Goal: Task Accomplishment & Management: Use online tool/utility

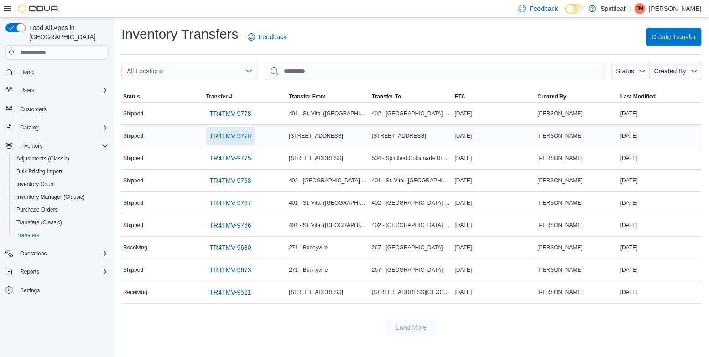
click at [238, 134] on span "TR4TMV-9776" at bounding box center [231, 135] width 42 height 9
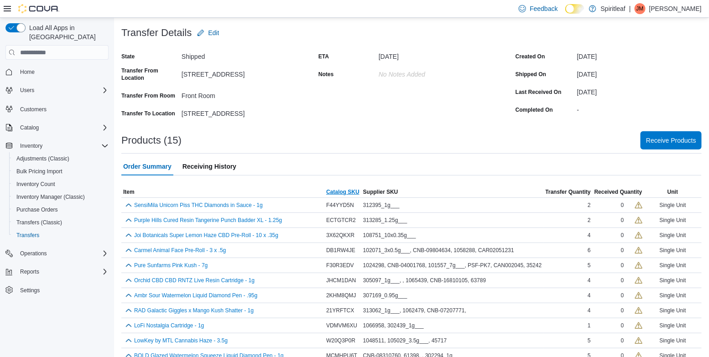
scroll to position [60, 0]
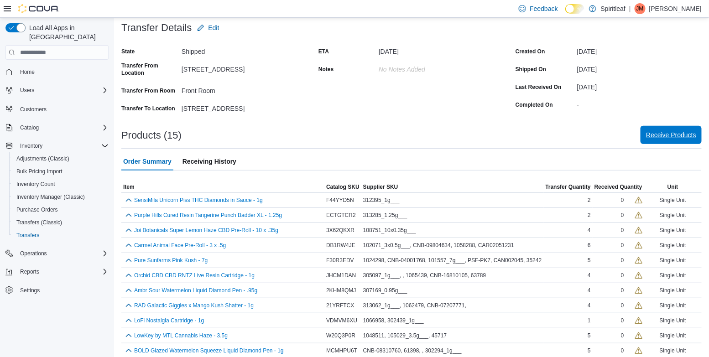
click at [674, 134] on span "Receive Products" at bounding box center [671, 134] width 50 height 9
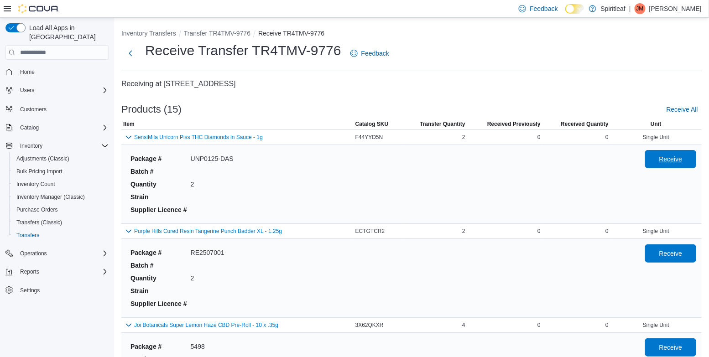
click at [674, 160] on span "Receive" at bounding box center [670, 159] width 23 height 9
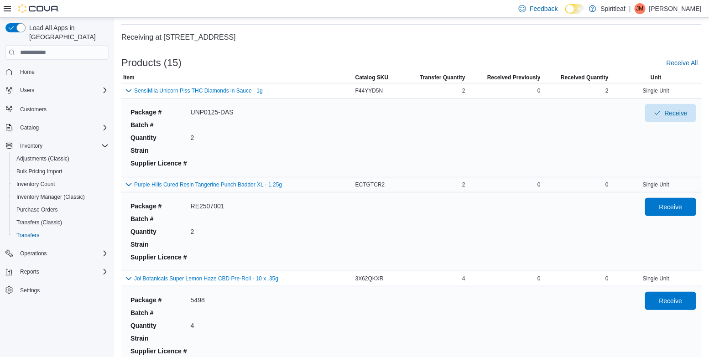
scroll to position [56, 0]
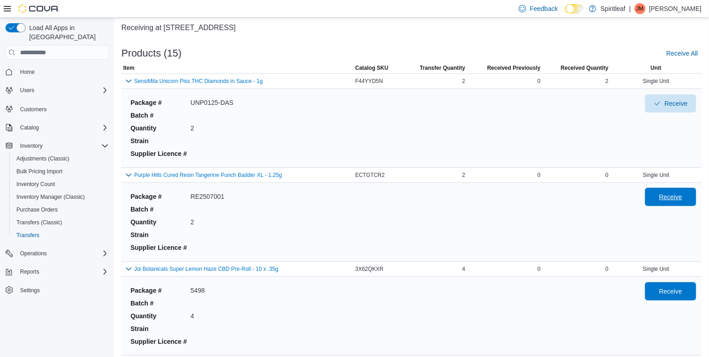
click at [682, 195] on span "Receive" at bounding box center [670, 197] width 23 height 9
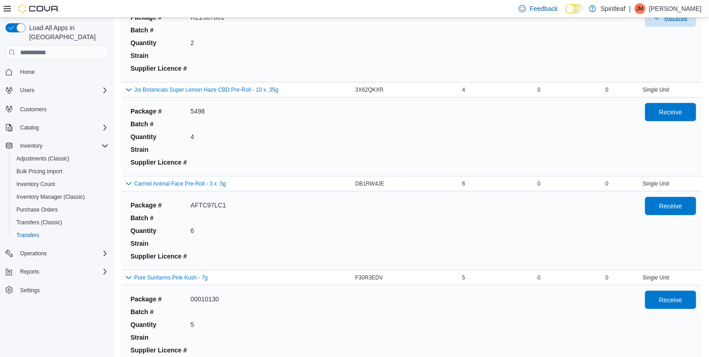
scroll to position [616, 0]
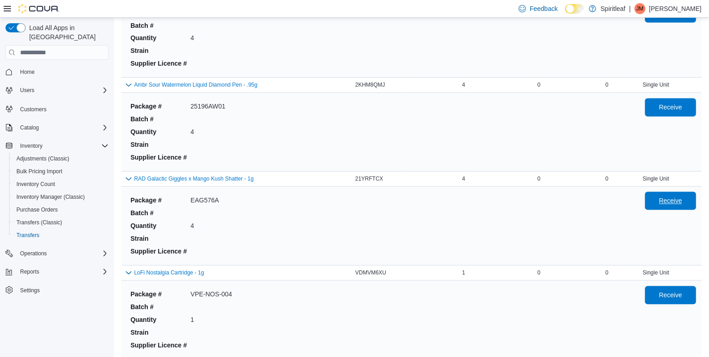
click at [664, 208] on span "Receive" at bounding box center [671, 201] width 40 height 18
click at [675, 291] on span "Receive" at bounding box center [670, 295] width 23 height 9
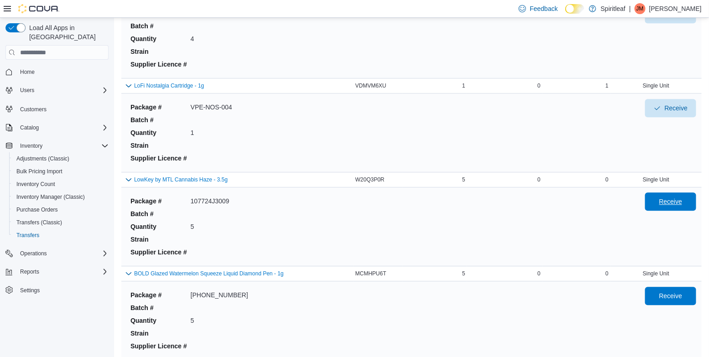
click at [664, 196] on span "Receive" at bounding box center [671, 202] width 40 height 18
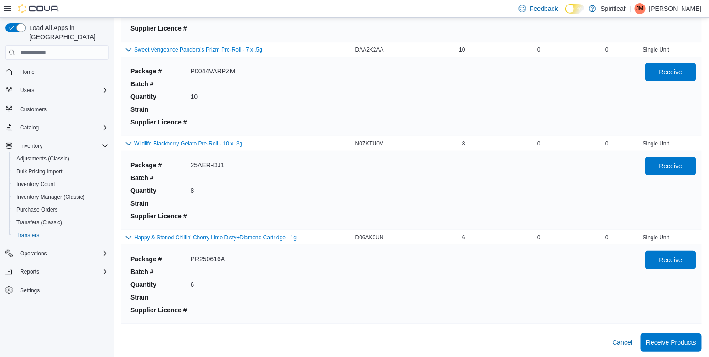
scroll to position [240, 0]
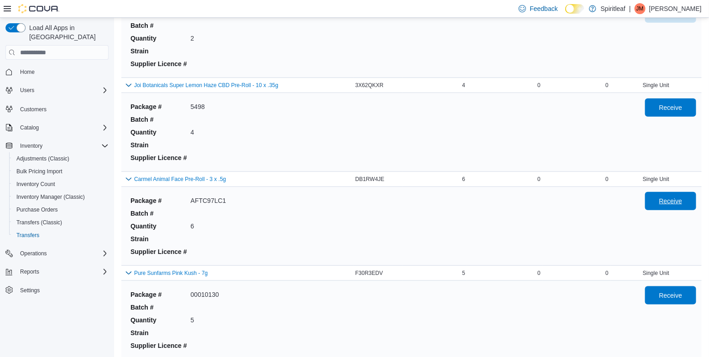
click at [677, 204] on span "Receive" at bounding box center [670, 201] width 23 height 9
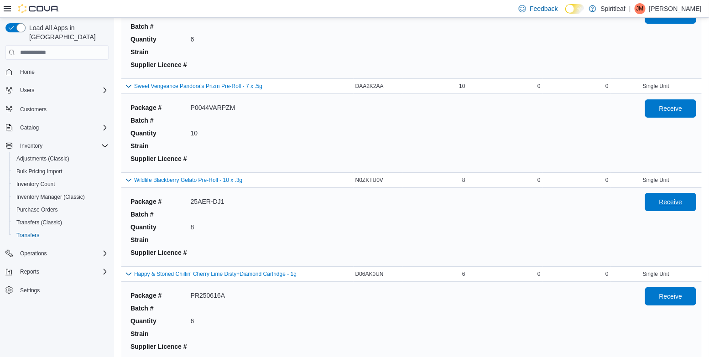
click at [653, 196] on span "Receive" at bounding box center [671, 202] width 40 height 18
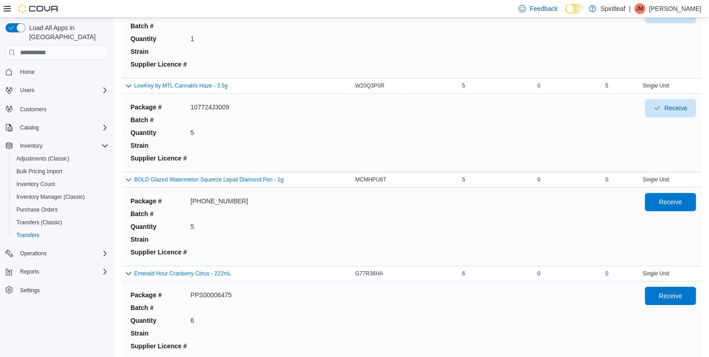
click at [682, 189] on div "Package # 9059-2517-01 Batch # Quantity 5 Strain Supplier Licence # Receive" at bounding box center [411, 226] width 569 height 75
click at [681, 195] on span "Receive" at bounding box center [671, 202] width 40 height 18
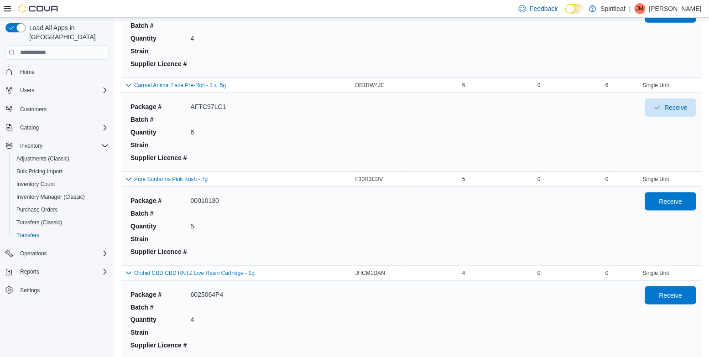
click at [676, 213] on div "Receive" at bounding box center [670, 227] width 51 height 68
click at [676, 204] on span "Receive" at bounding box center [670, 201] width 23 height 9
click at [673, 291] on span "Receive" at bounding box center [670, 295] width 23 height 9
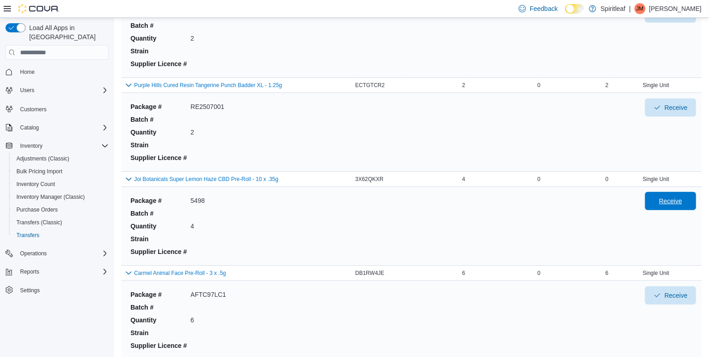
click at [669, 198] on span "Receive" at bounding box center [670, 201] width 23 height 9
click at [666, 203] on span "Receive" at bounding box center [670, 201] width 23 height 9
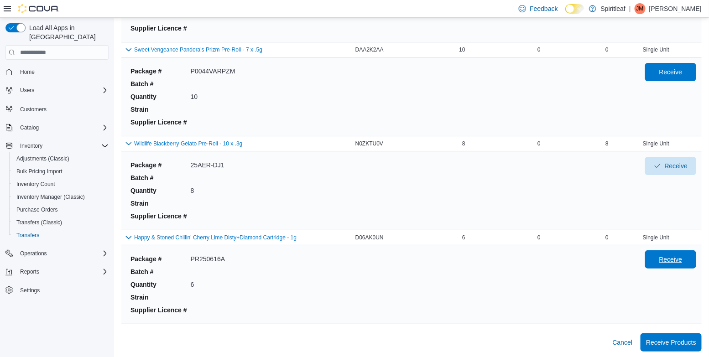
click at [676, 260] on span "Receive" at bounding box center [670, 259] width 23 height 9
click at [666, 73] on span "Receive" at bounding box center [670, 71] width 23 height 9
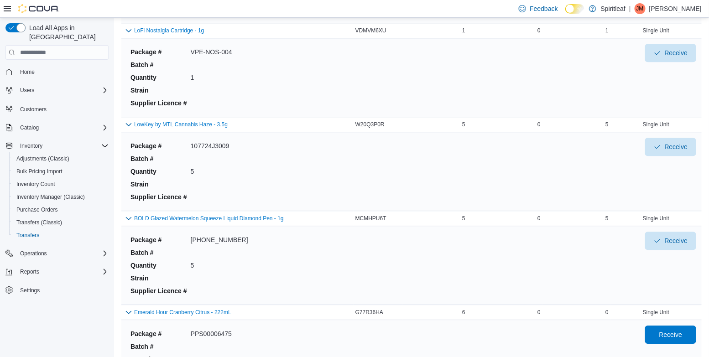
scroll to position [889, 0]
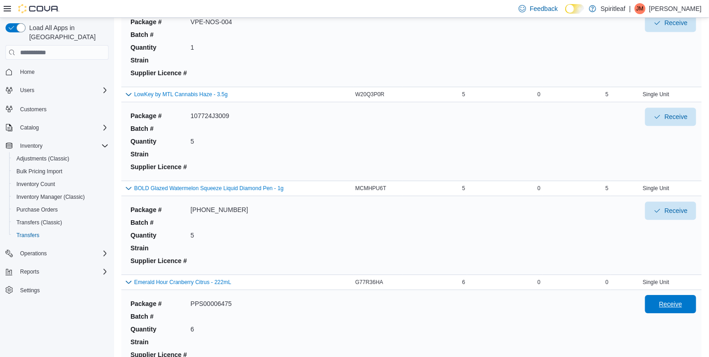
click at [683, 307] on span "Receive" at bounding box center [671, 304] width 40 height 18
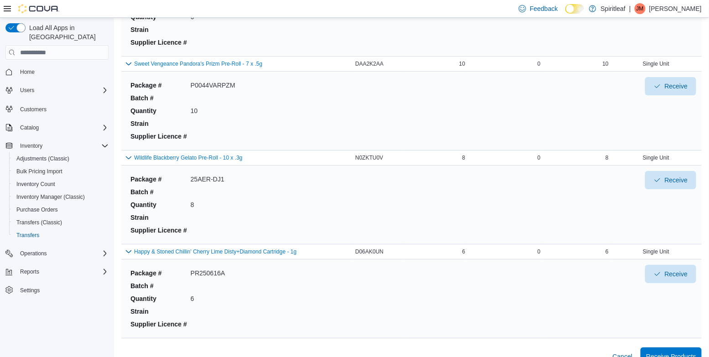
scroll to position [1215, 0]
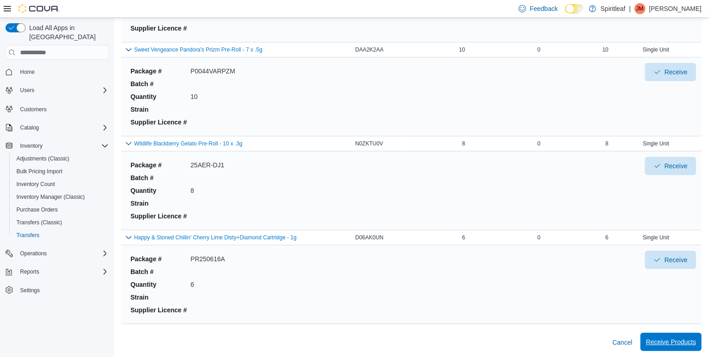
click at [661, 344] on span "Receive Products" at bounding box center [671, 342] width 50 height 9
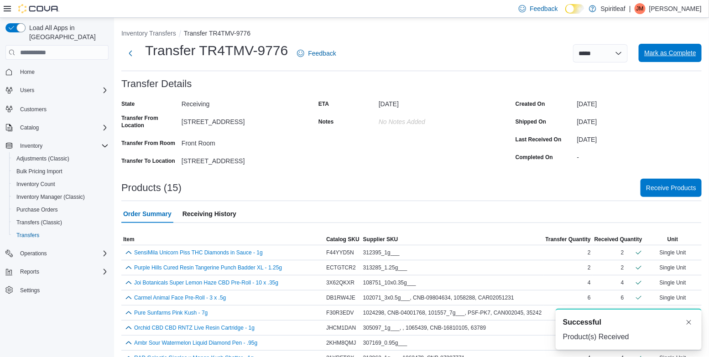
click at [656, 51] on span "Mark as Complete" at bounding box center [670, 52] width 52 height 9
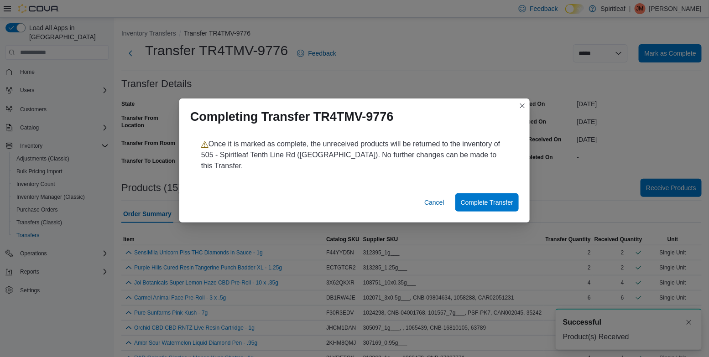
click at [490, 206] on div "Cancel Complete Transfer" at bounding box center [354, 204] width 350 height 36
click at [490, 200] on span "Complete Transfer" at bounding box center [487, 202] width 52 height 9
